Goal: Information Seeking & Learning: Understand process/instructions

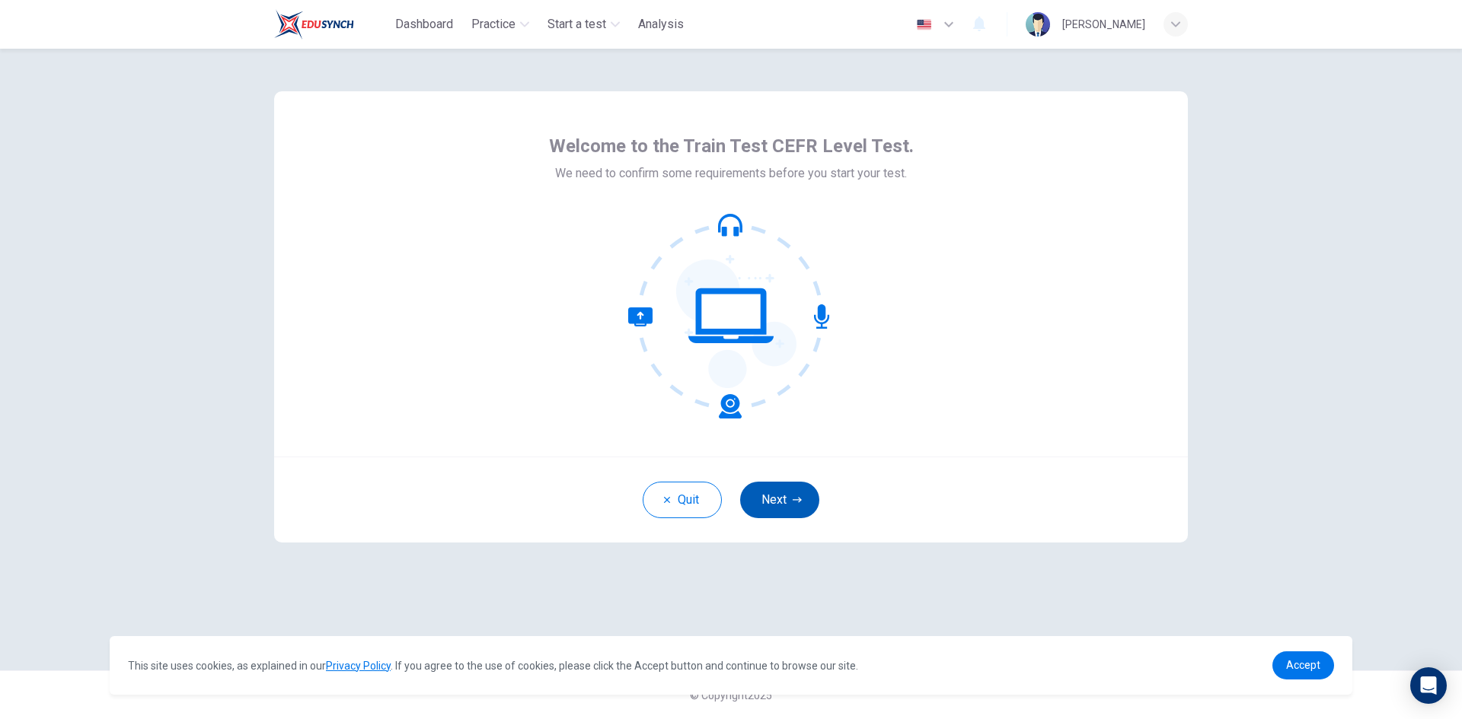
click at [778, 500] on button "Next" at bounding box center [779, 500] width 79 height 37
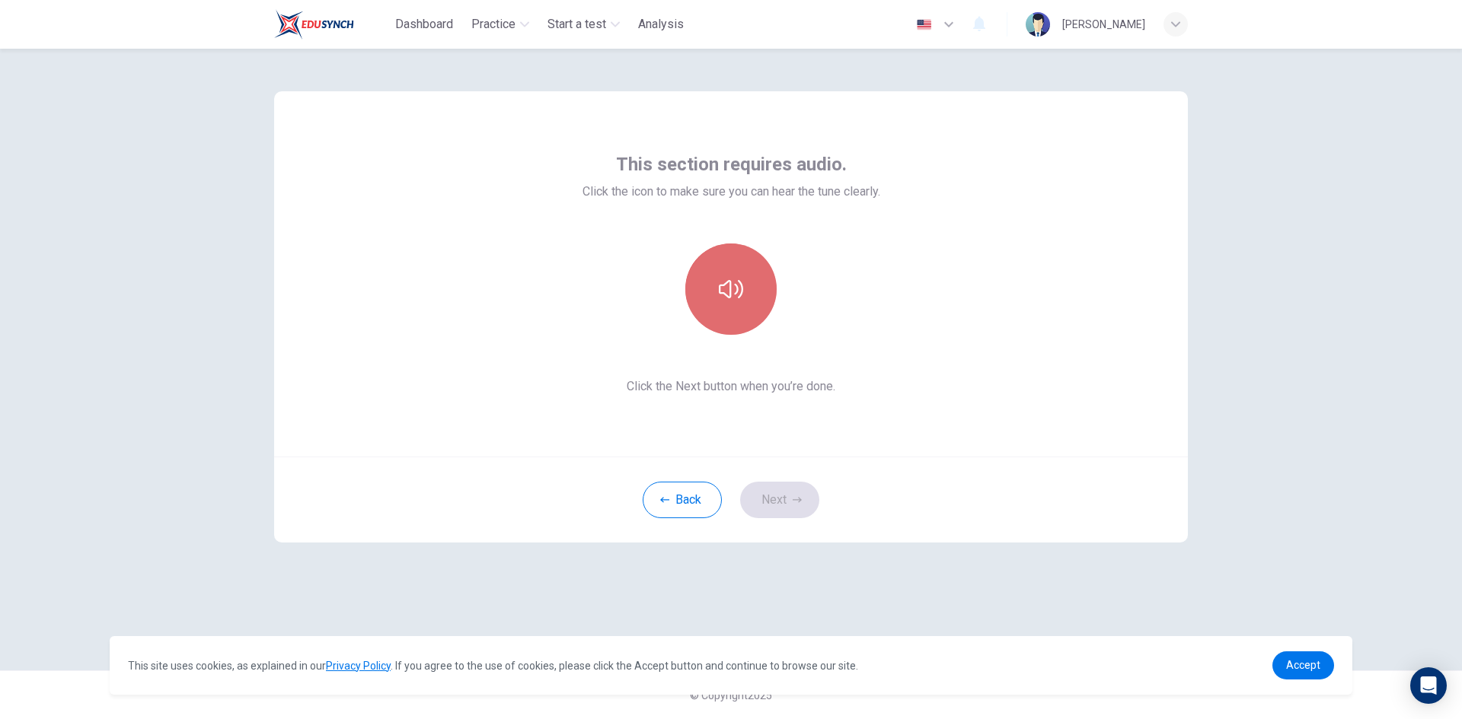
click at [749, 301] on button "button" at bounding box center [730, 289] width 91 height 91
click at [787, 496] on button "Next" at bounding box center [779, 500] width 79 height 37
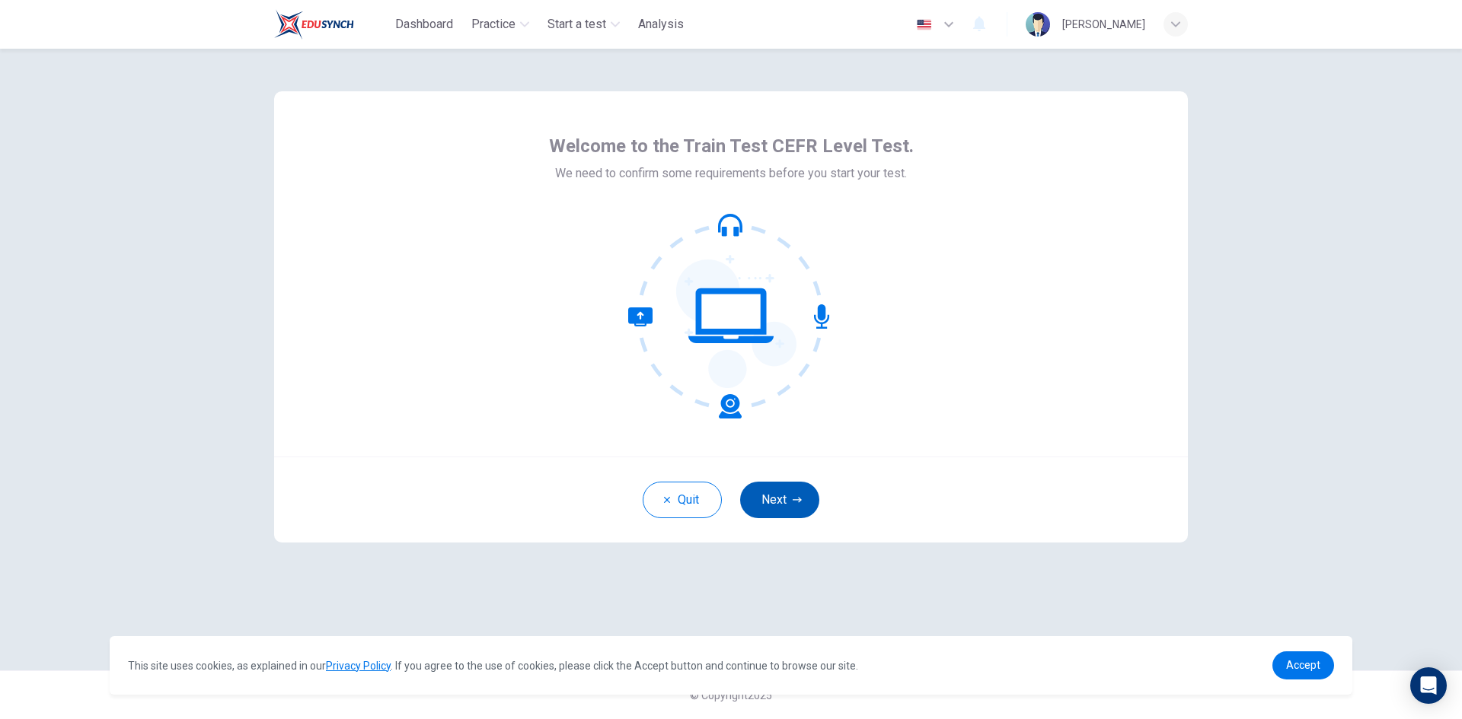
click at [777, 491] on button "Next" at bounding box center [779, 500] width 79 height 37
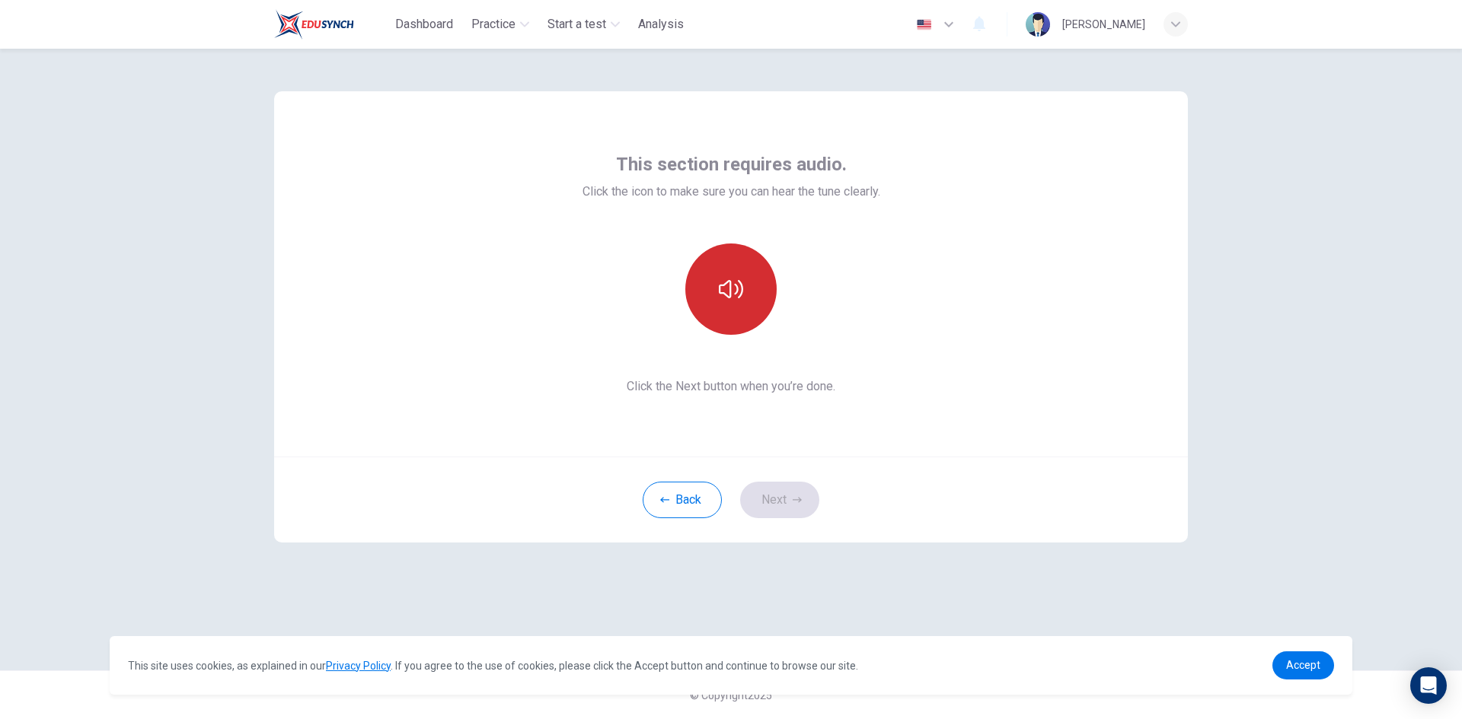
click at [737, 305] on button "button" at bounding box center [730, 289] width 91 height 91
click at [757, 317] on button "button" at bounding box center [730, 289] width 91 height 91
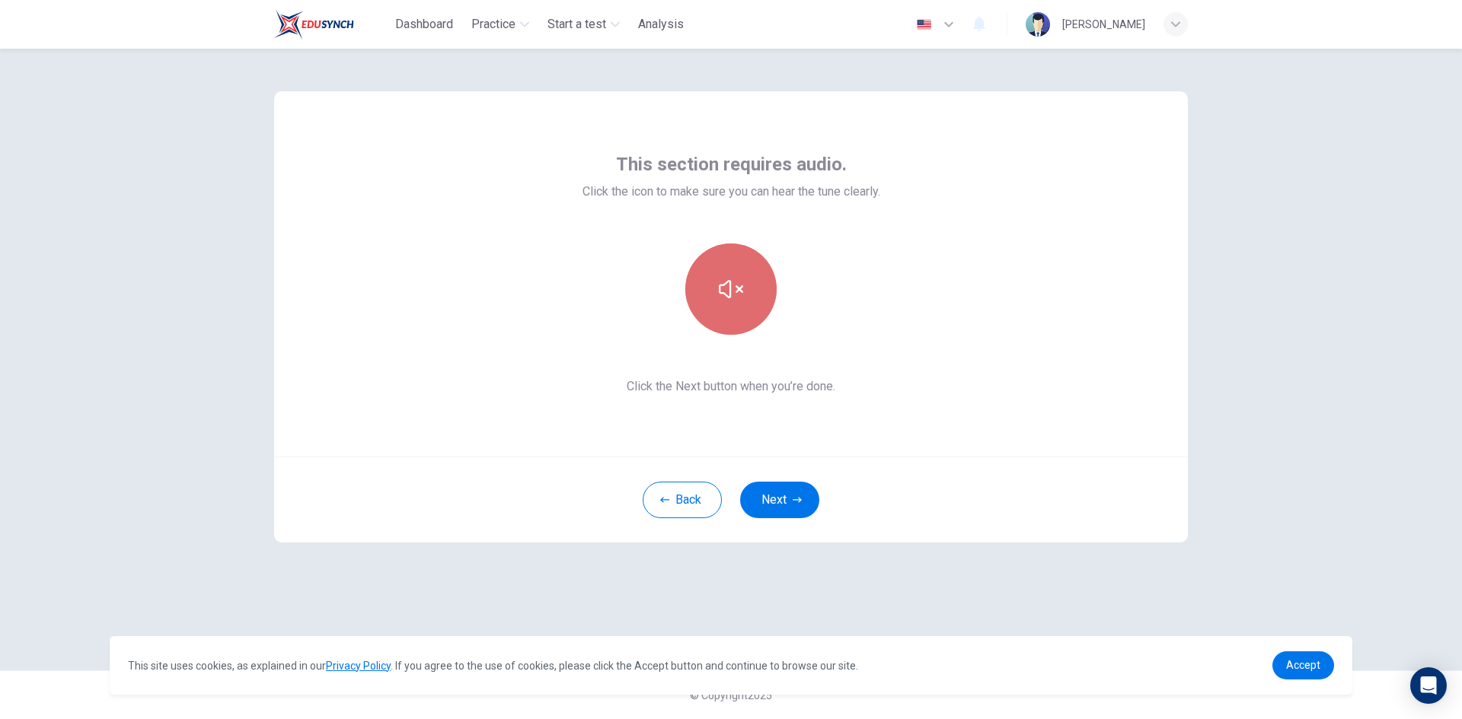
click at [757, 317] on button "button" at bounding box center [730, 289] width 91 height 91
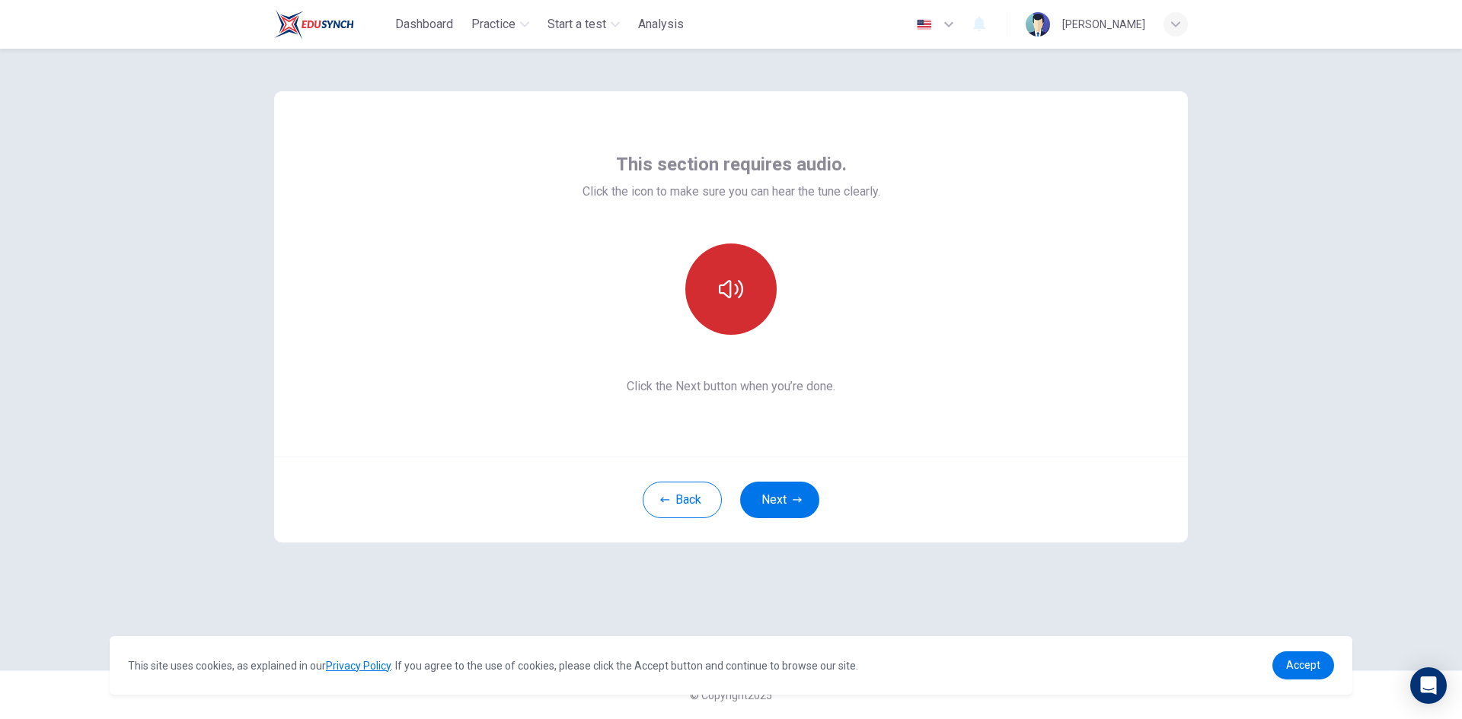
click at [732, 313] on button "button" at bounding box center [730, 289] width 91 height 91
click at [781, 507] on button "Next" at bounding box center [779, 500] width 79 height 37
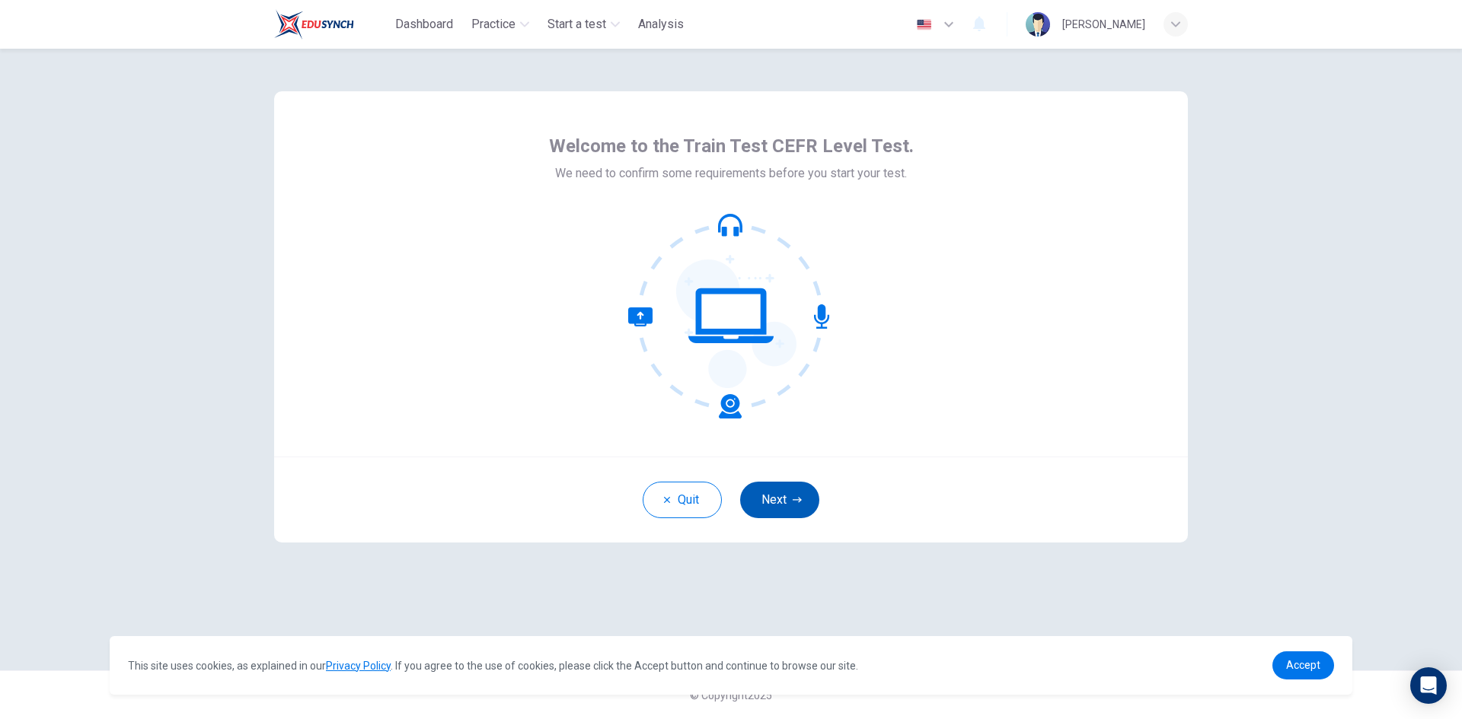
click at [789, 499] on button "Next" at bounding box center [779, 500] width 79 height 37
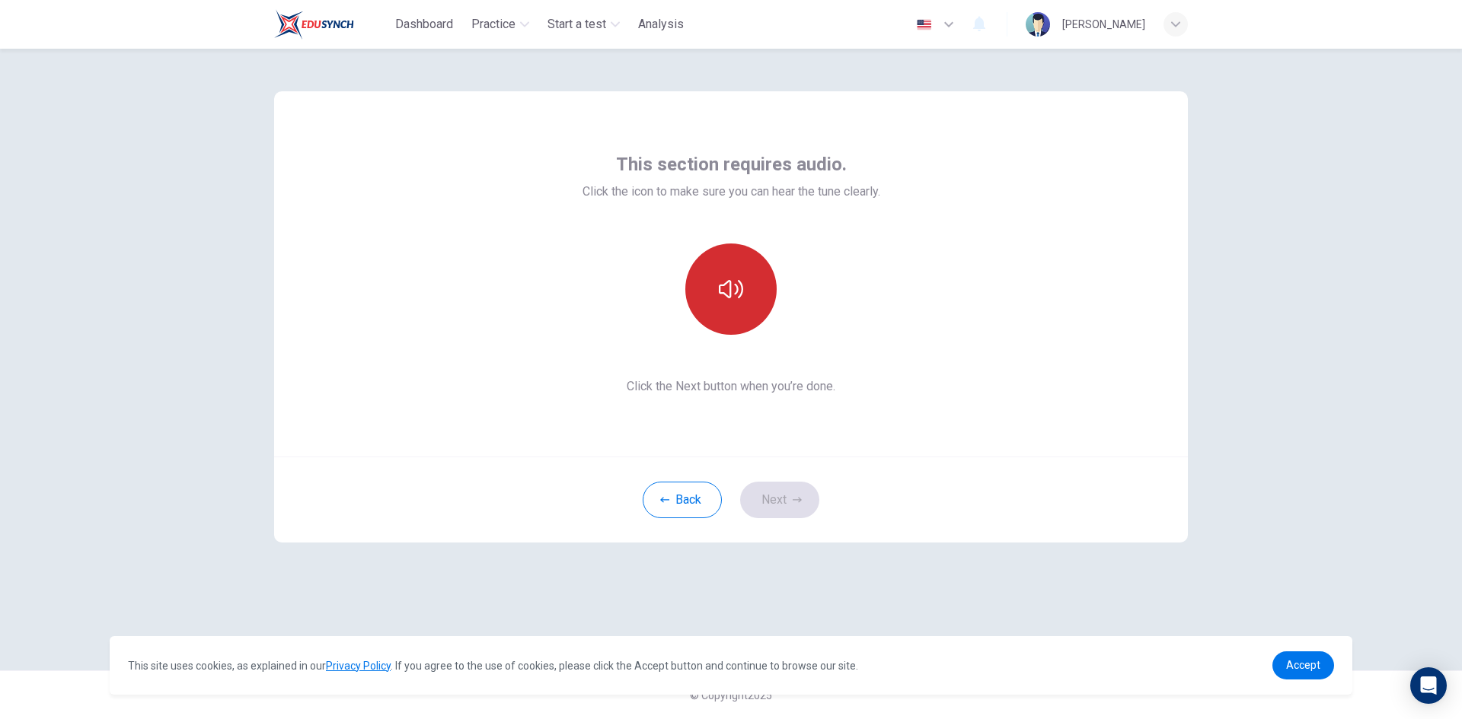
click at [744, 316] on button "button" at bounding box center [730, 289] width 91 height 91
click at [785, 505] on button "Next" at bounding box center [779, 500] width 79 height 37
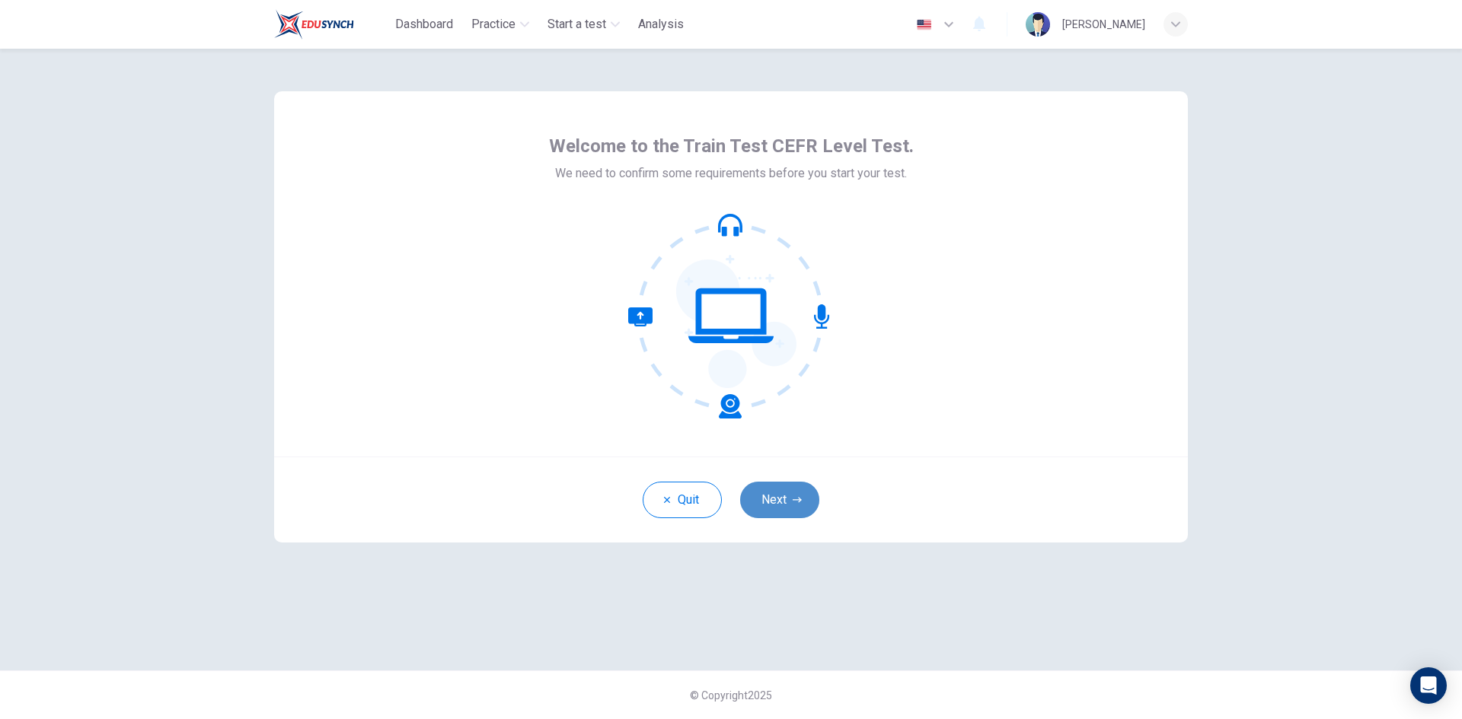
click at [784, 501] on button "Next" at bounding box center [779, 500] width 79 height 37
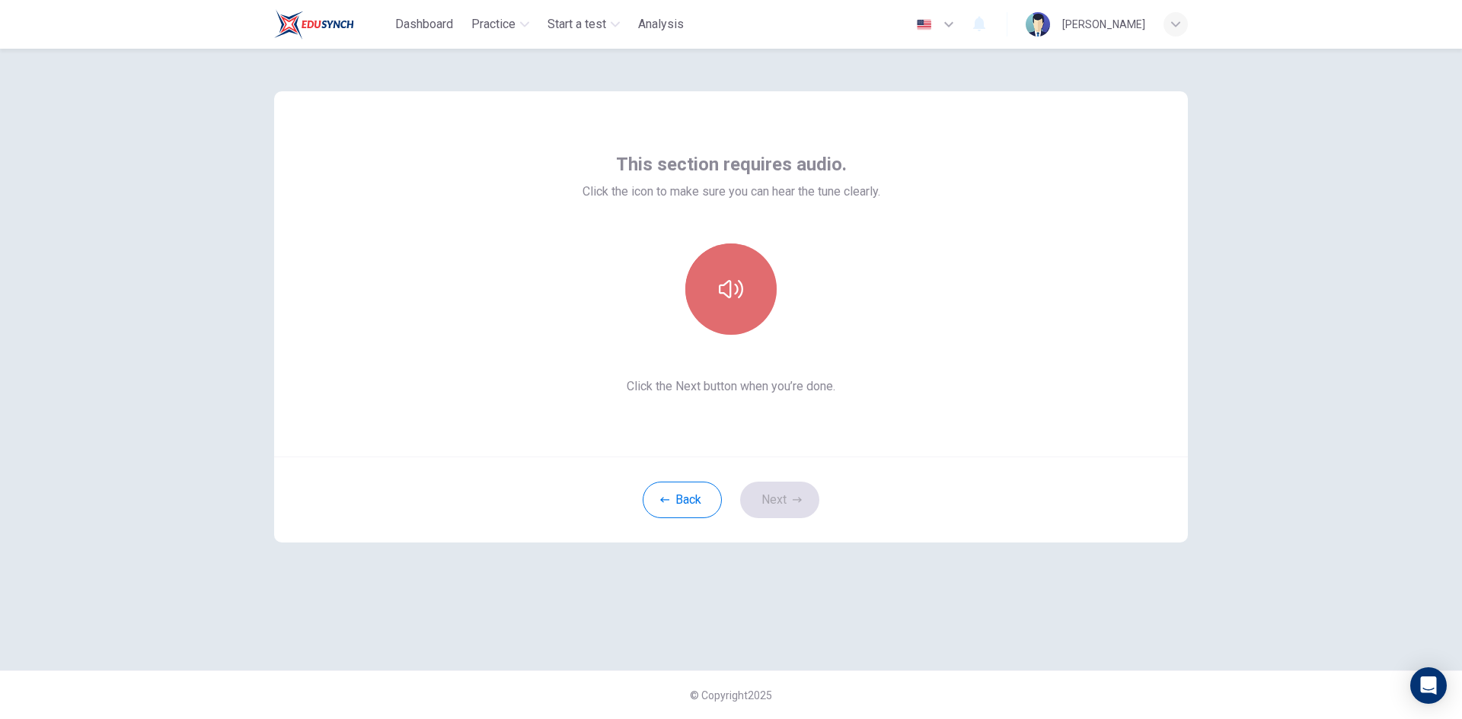
click at [741, 297] on icon "button" at bounding box center [731, 289] width 24 height 24
click at [777, 511] on button "Next" at bounding box center [779, 500] width 79 height 37
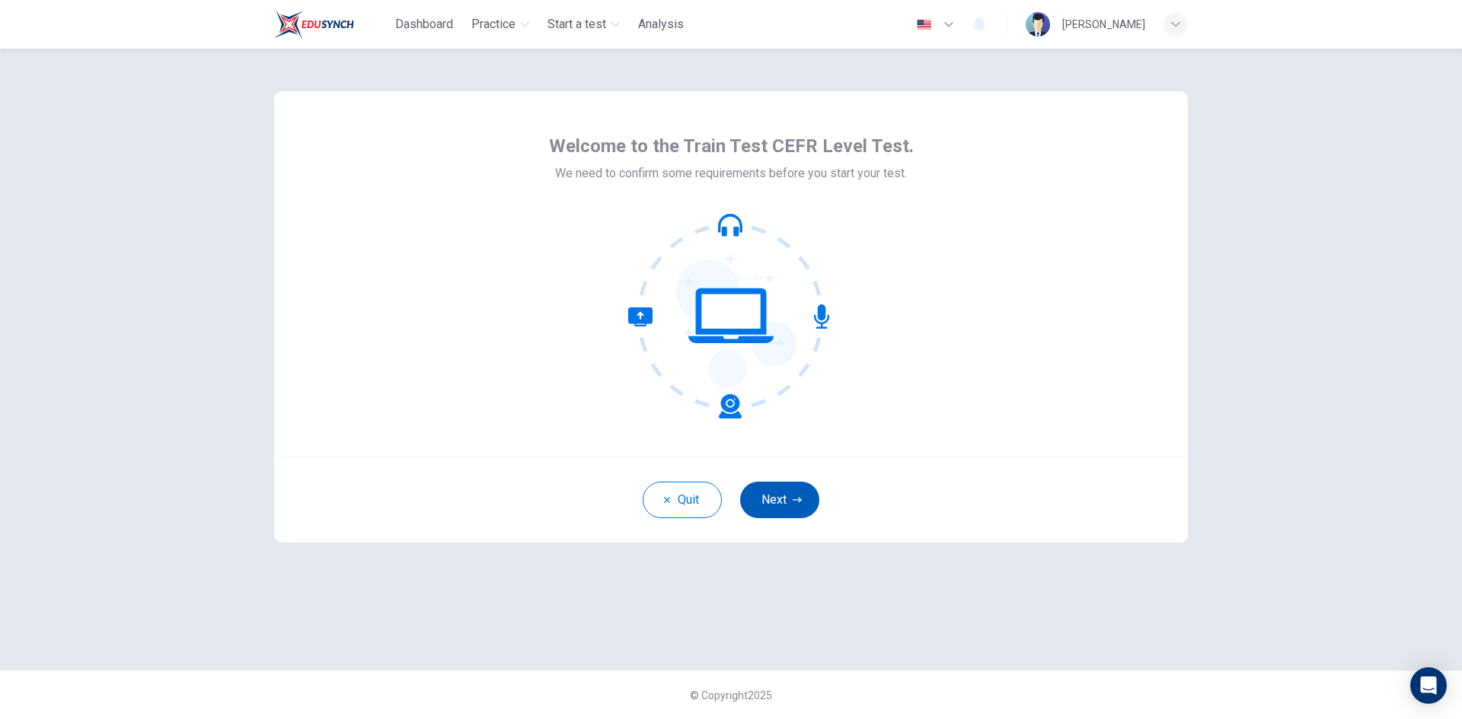
click at [787, 495] on button "Next" at bounding box center [779, 500] width 79 height 37
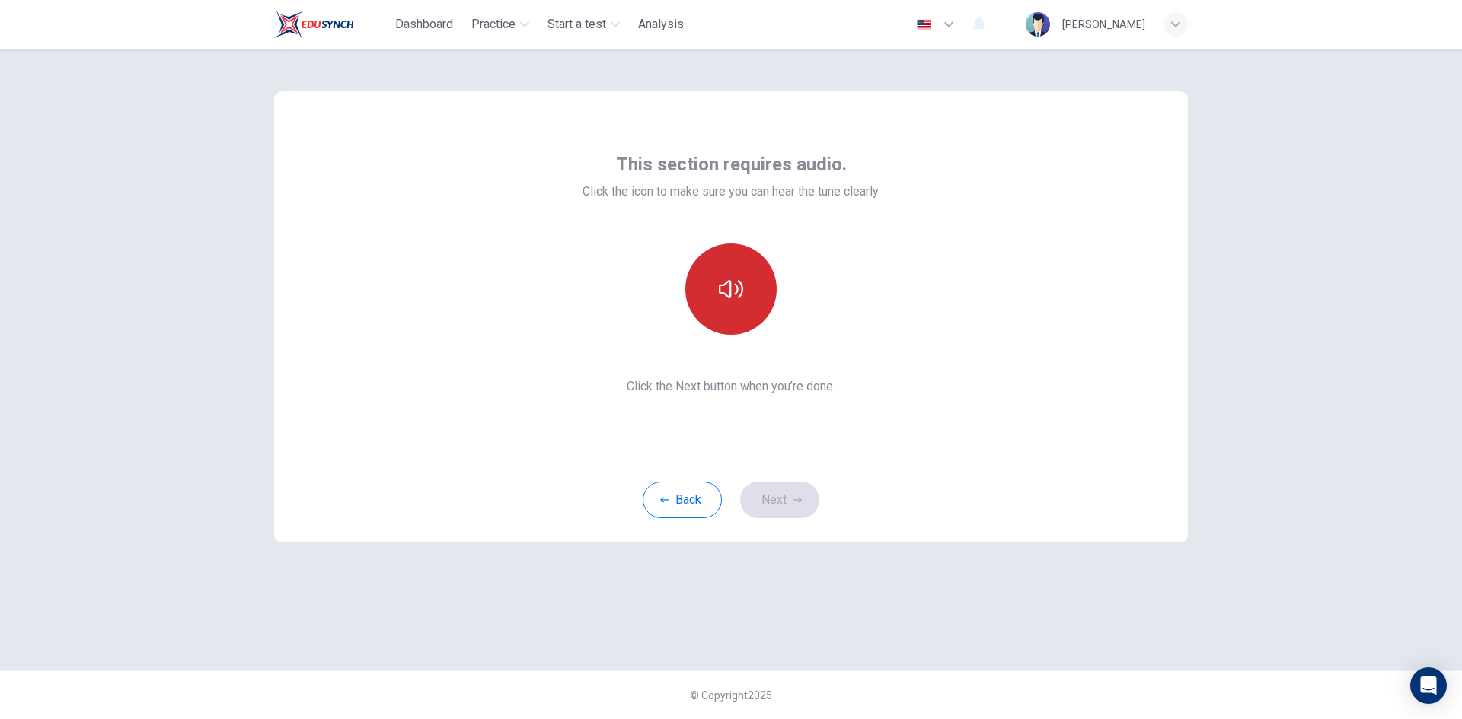
click at [733, 322] on button "button" at bounding box center [730, 289] width 91 height 91
click at [777, 499] on button "Next" at bounding box center [779, 500] width 79 height 37
